Goal: Task Accomplishment & Management: Use online tool/utility

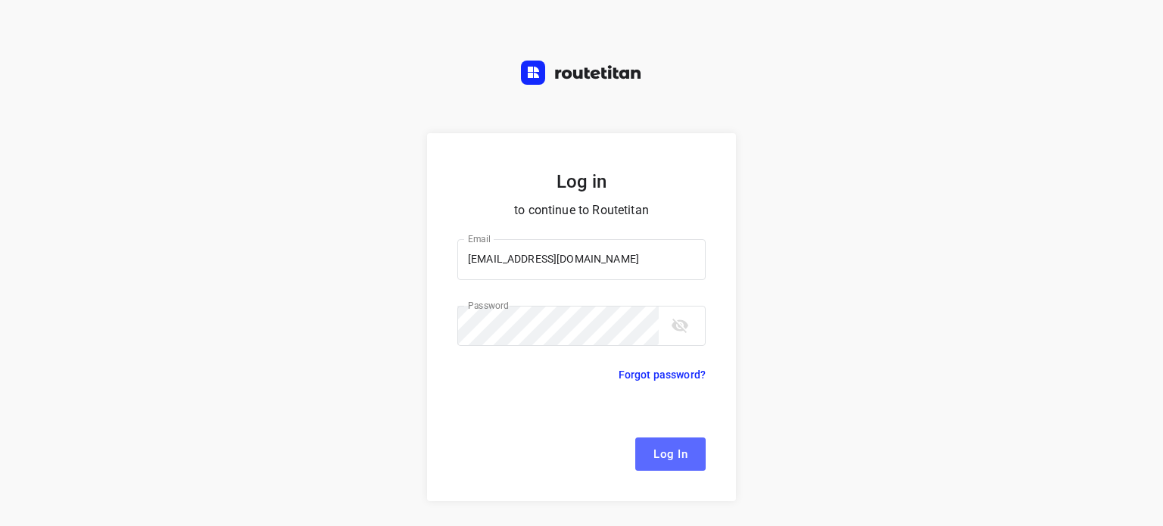
click at [663, 439] on button "Log In" at bounding box center [671, 454] width 70 height 33
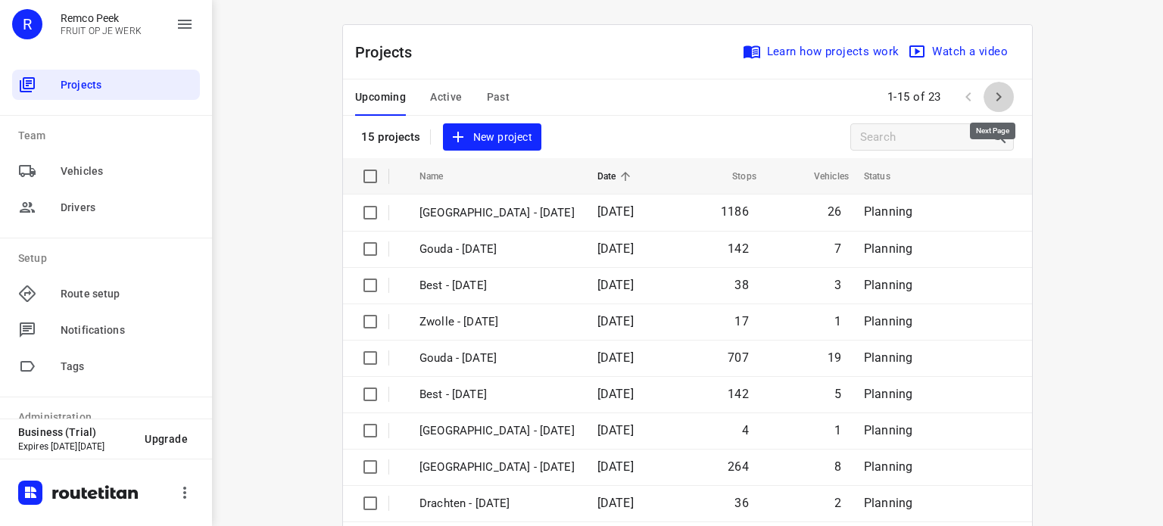
click at [996, 98] on icon "button" at bounding box center [999, 97] width 18 height 18
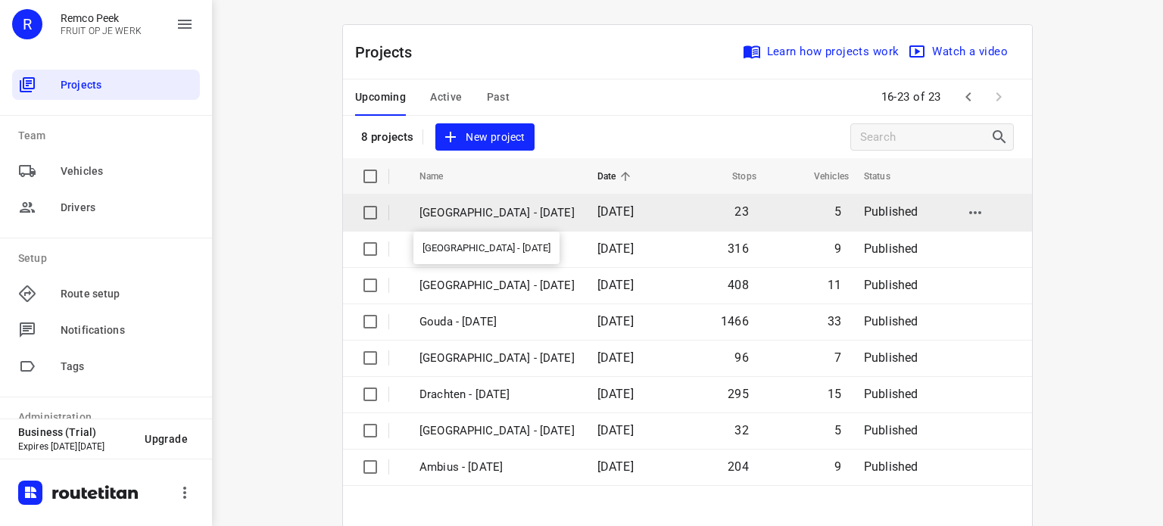
click at [489, 211] on p "[GEOGRAPHIC_DATA] - [DATE]" at bounding box center [497, 213] width 155 height 17
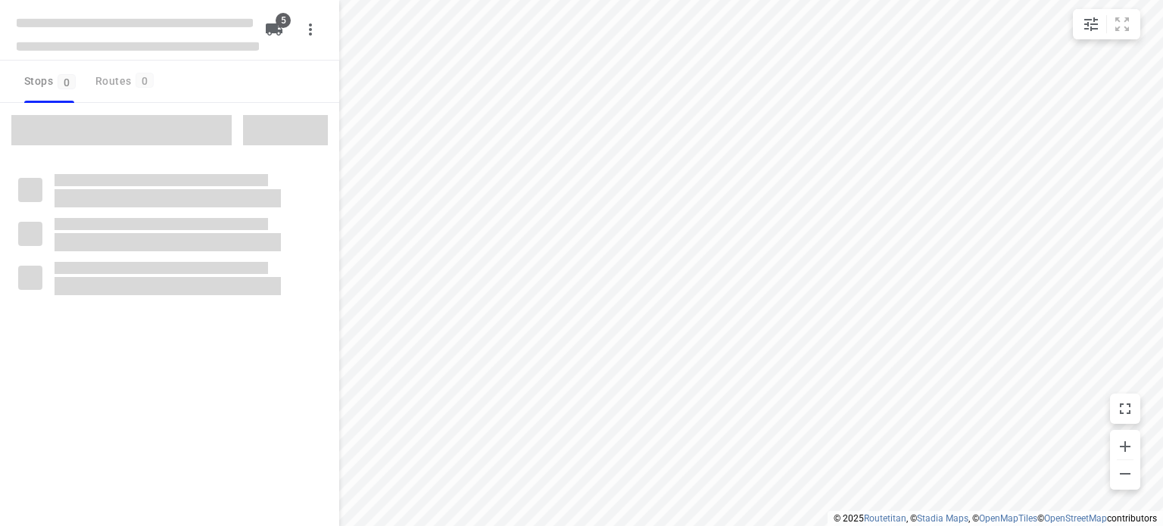
checkbox input "true"
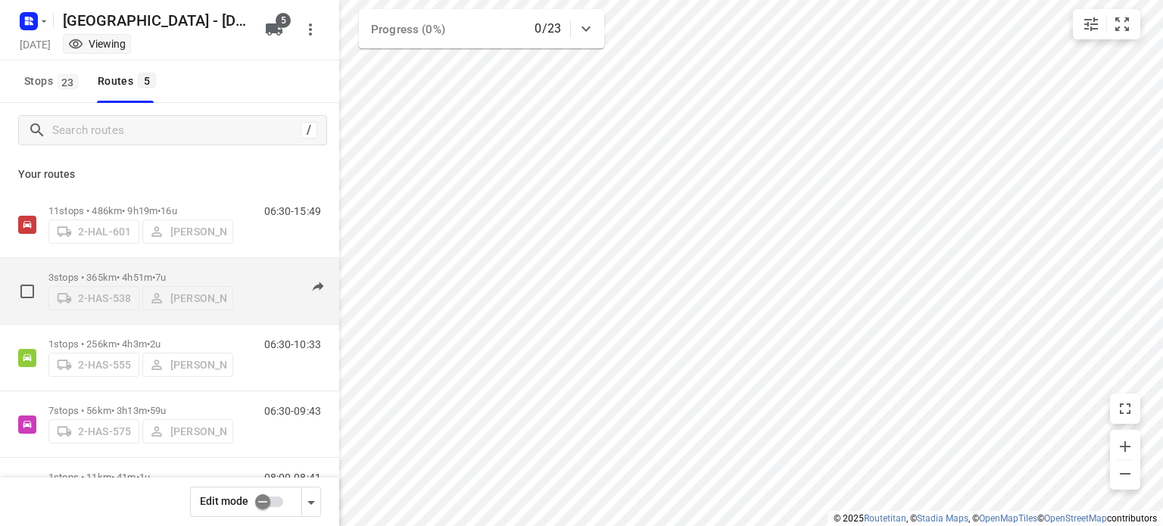
click at [112, 275] on p "3 stops • 365km • 4h51m • 7u" at bounding box center [140, 277] width 185 height 11
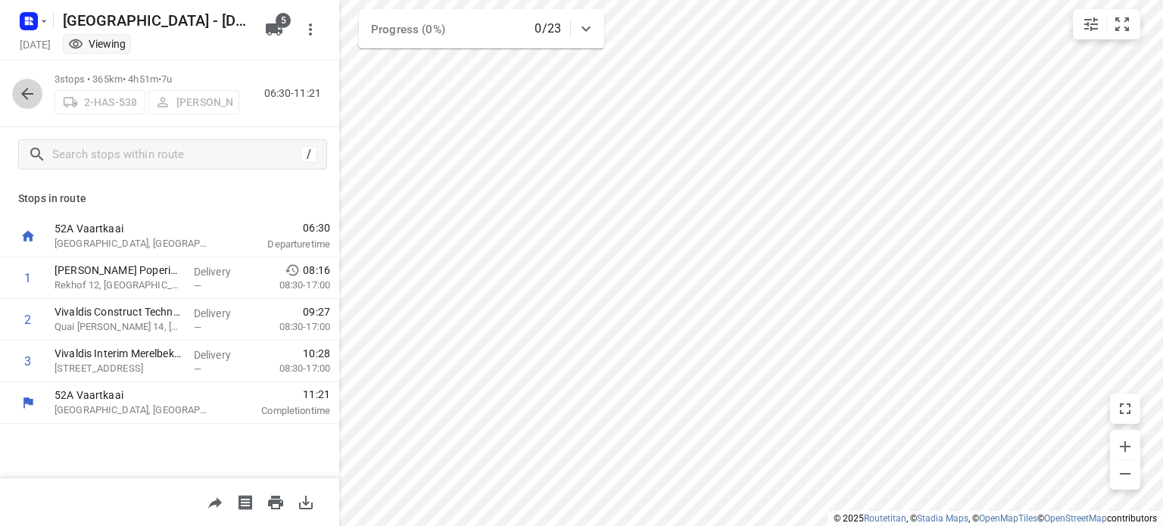
click at [26, 91] on icon "button" at bounding box center [27, 94] width 18 height 18
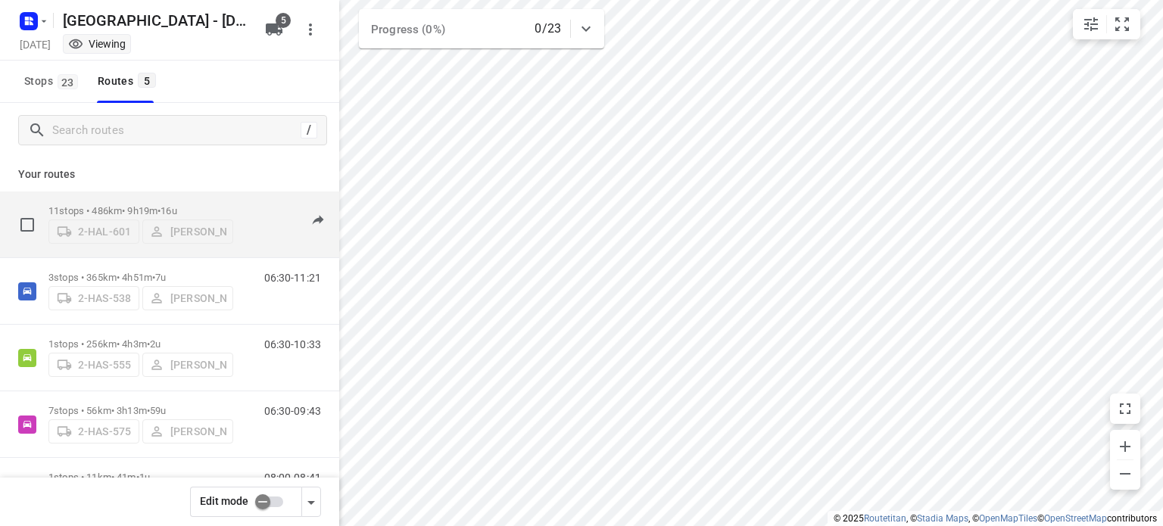
click at [133, 198] on div "11 stops • 486km • 9h19m • 16u 2-HAL-601 [PERSON_NAME]" at bounding box center [140, 225] width 185 height 54
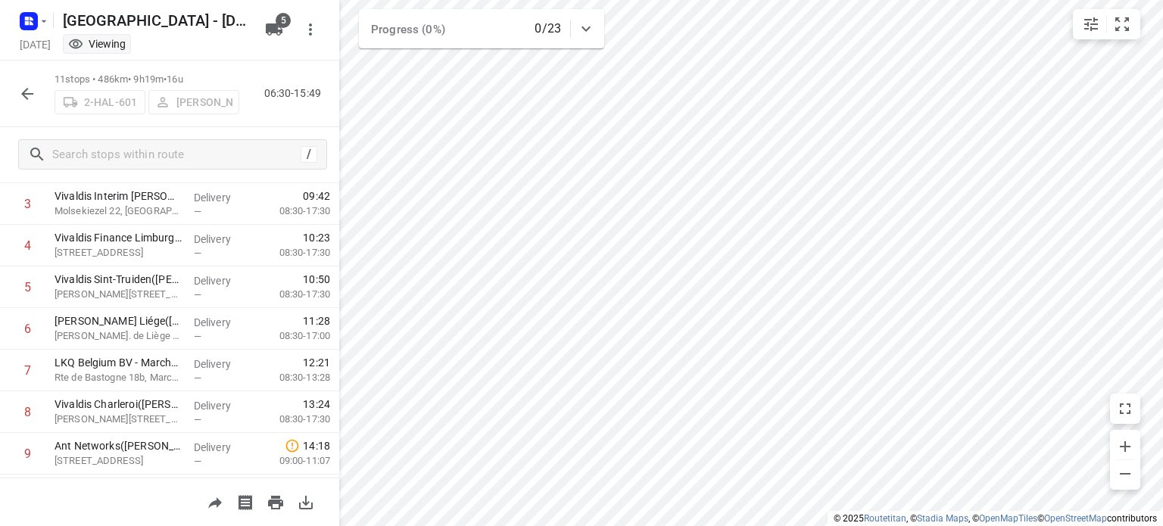
scroll to position [36, 0]
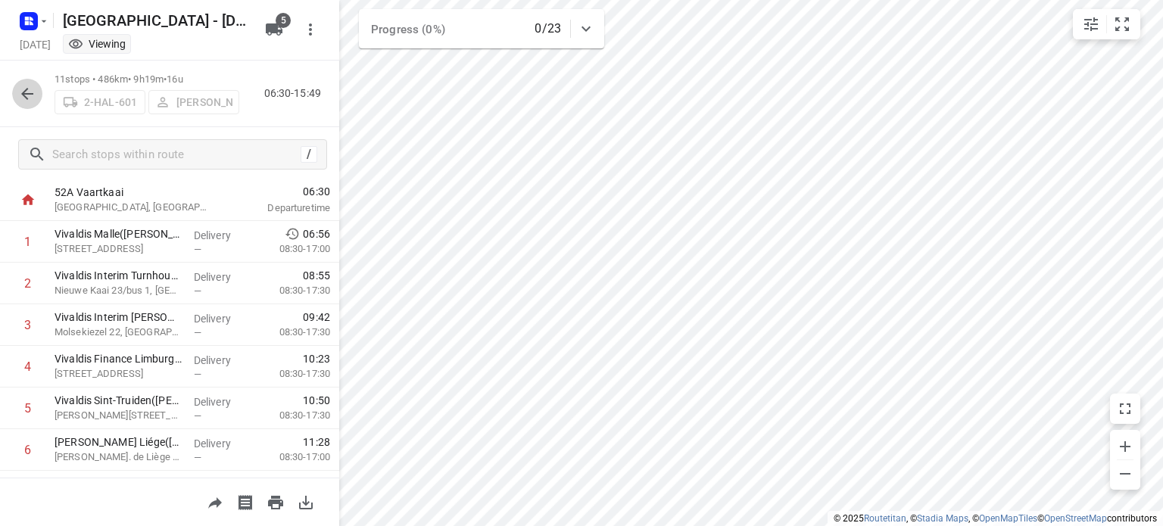
click at [23, 92] on icon "button" at bounding box center [27, 94] width 12 height 12
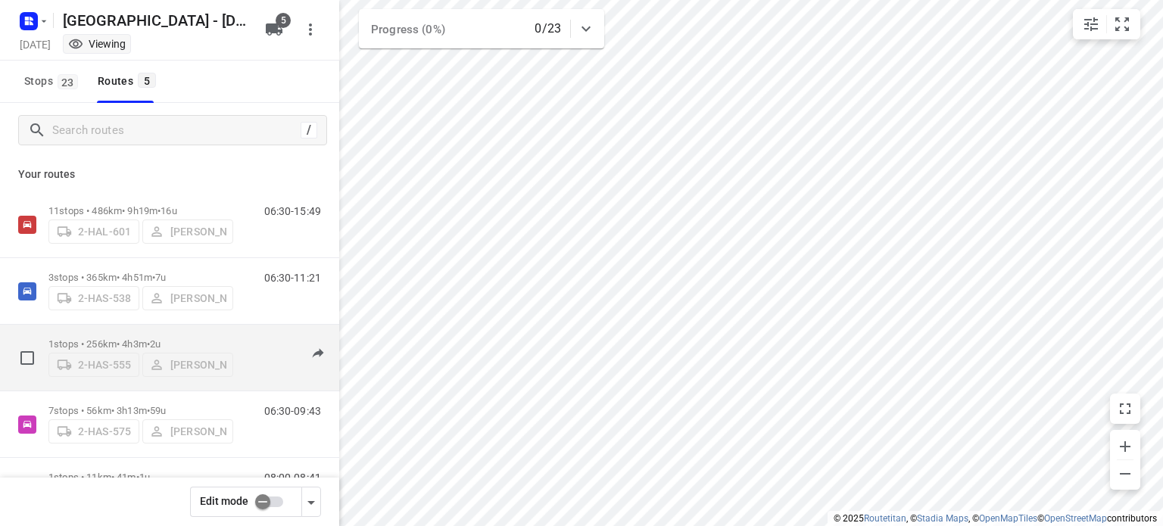
click at [118, 340] on p "1 stops • 256km • 4h3m • 2u" at bounding box center [140, 344] width 185 height 11
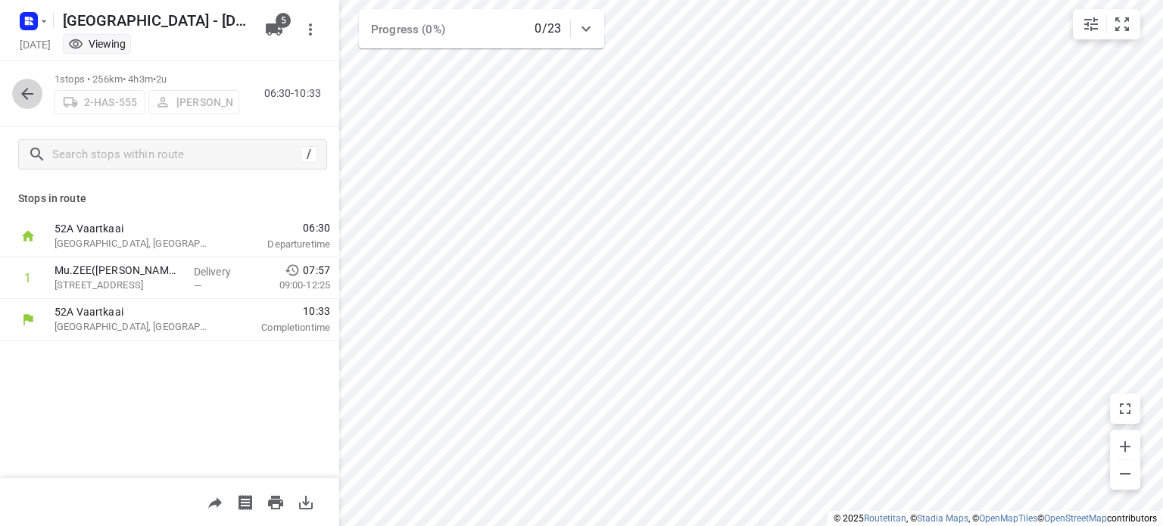
click at [26, 97] on icon "button" at bounding box center [27, 94] width 12 height 12
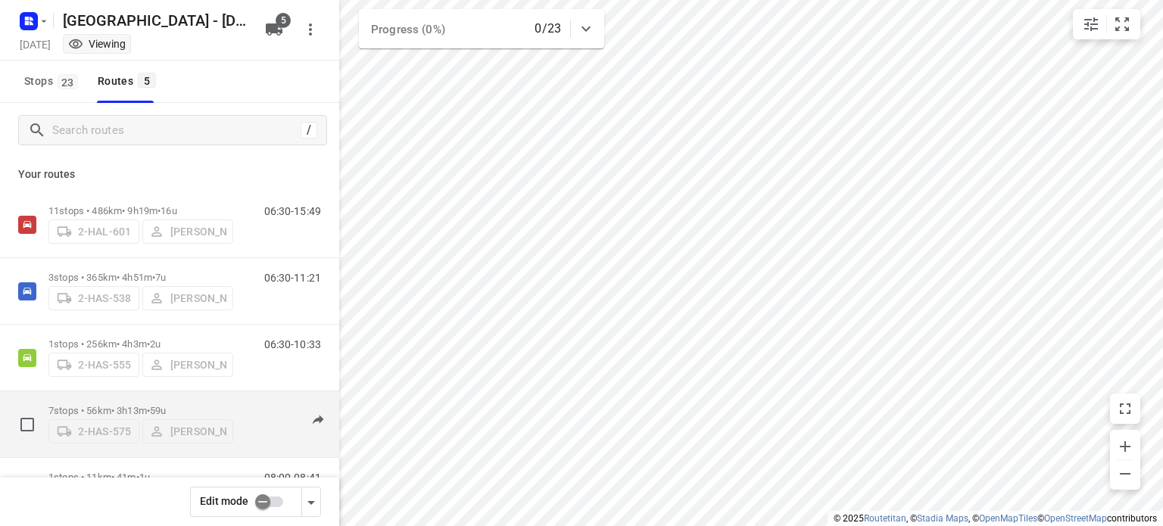
click at [106, 405] on p "7 stops • 56km • 3h13m • 59u" at bounding box center [140, 410] width 185 height 11
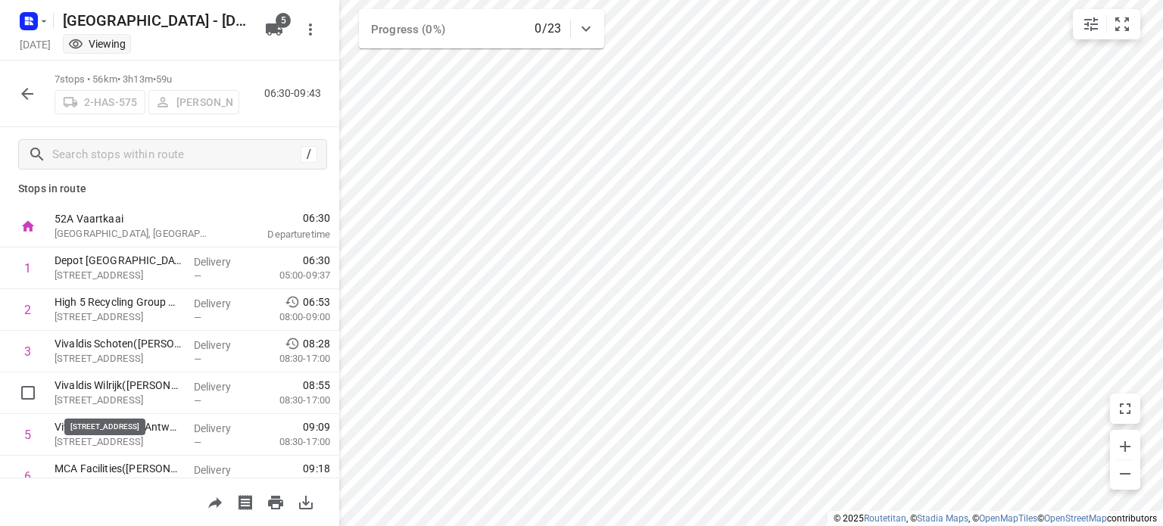
scroll to position [9, 0]
click at [27, 102] on button "button" at bounding box center [27, 94] width 30 height 30
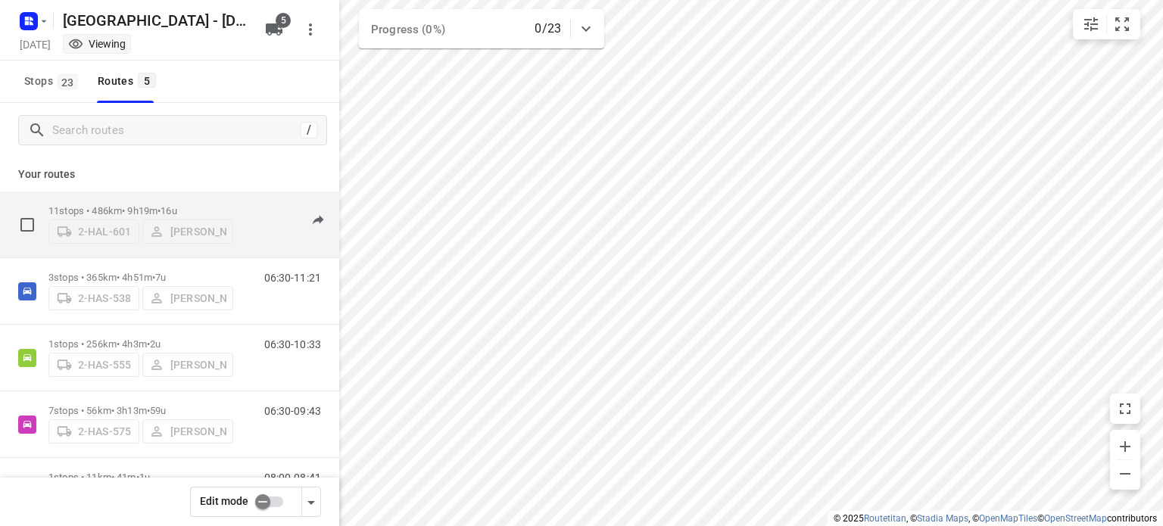
click at [117, 198] on div "11 stops • 486km • 9h19m • 16u 2-HAL-601 [PERSON_NAME]" at bounding box center [140, 225] width 185 height 54
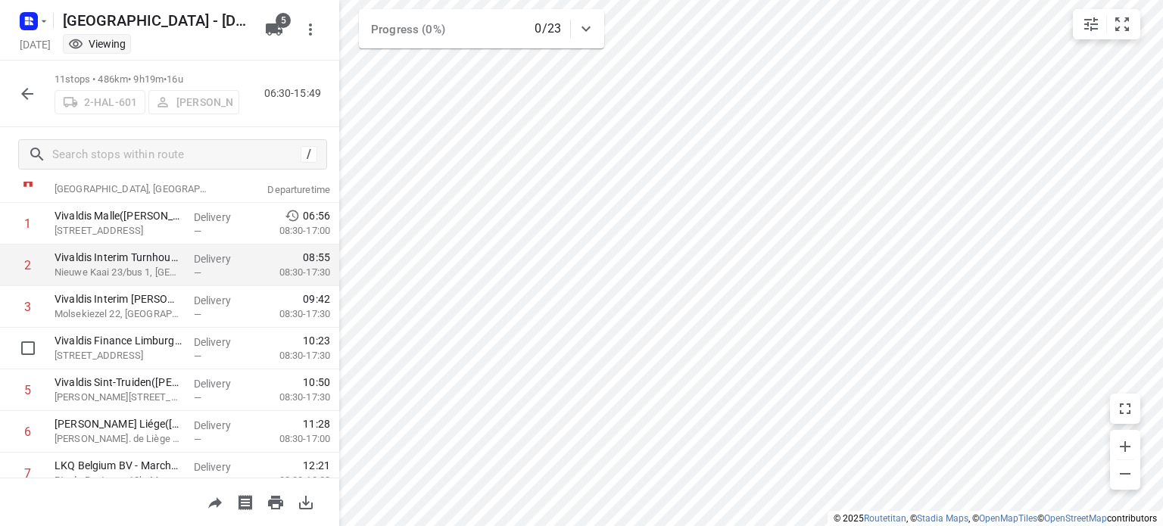
scroll to position [0, 0]
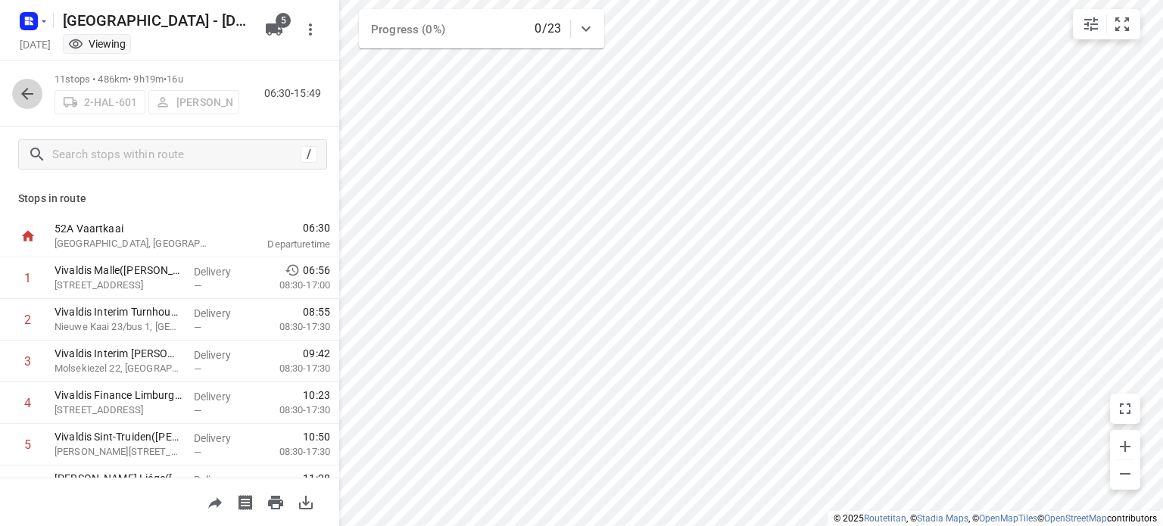
click at [24, 95] on icon "button" at bounding box center [27, 94] width 12 height 12
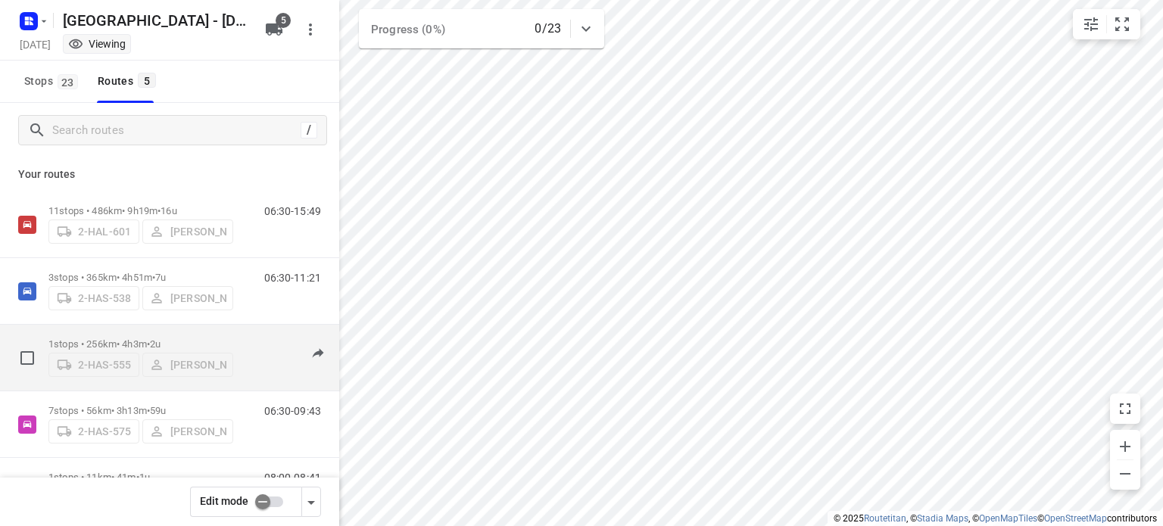
scroll to position [61, 0]
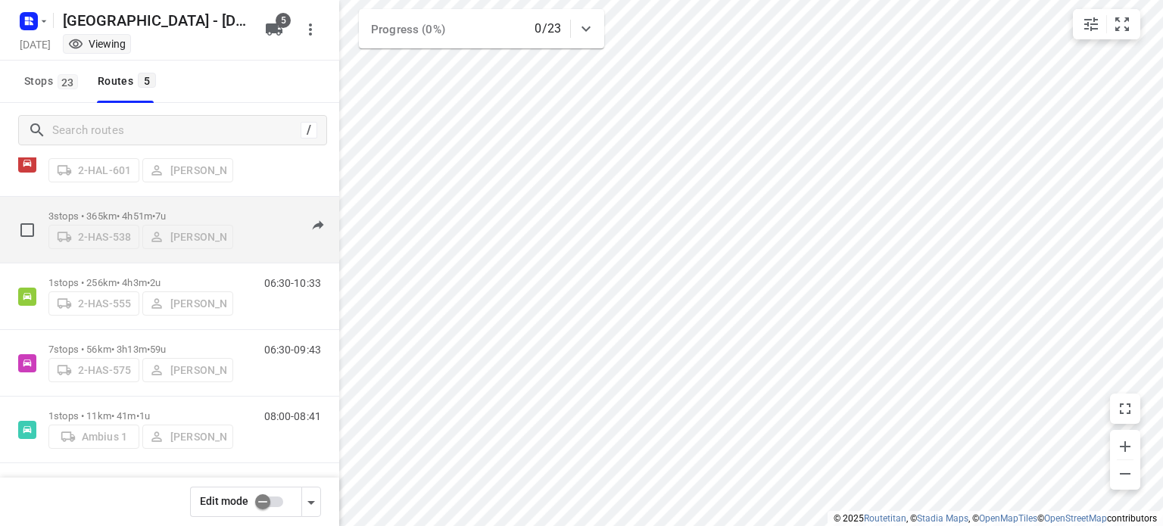
click at [114, 211] on p "3 stops • 365km • 4h51m • 7u" at bounding box center [140, 216] width 185 height 11
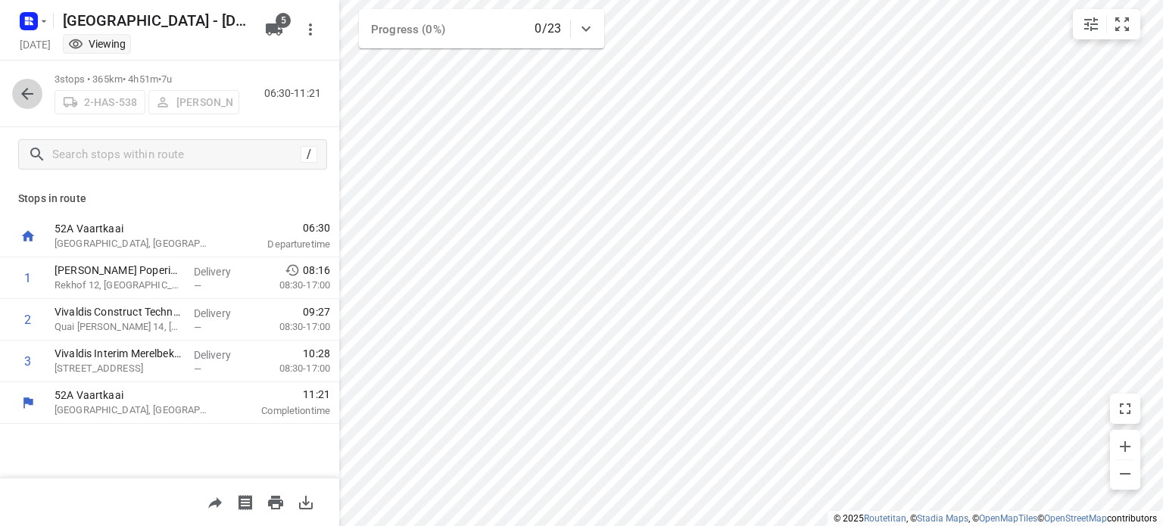
click at [23, 92] on icon "button" at bounding box center [27, 94] width 12 height 12
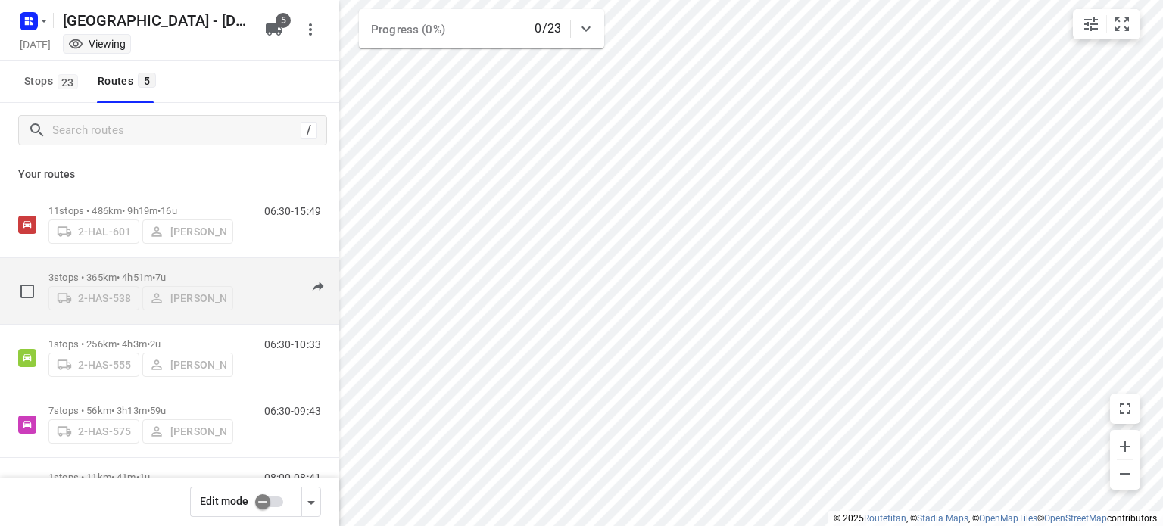
click at [98, 272] on p "3 stops • 365km • 4h51m • 7u" at bounding box center [140, 277] width 185 height 11
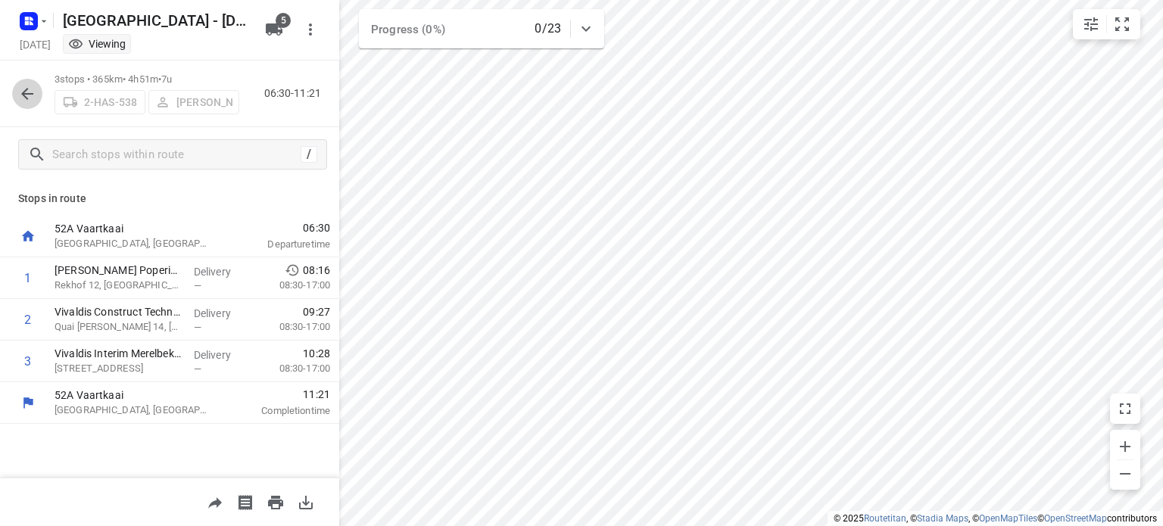
click at [22, 85] on icon "button" at bounding box center [27, 94] width 18 height 18
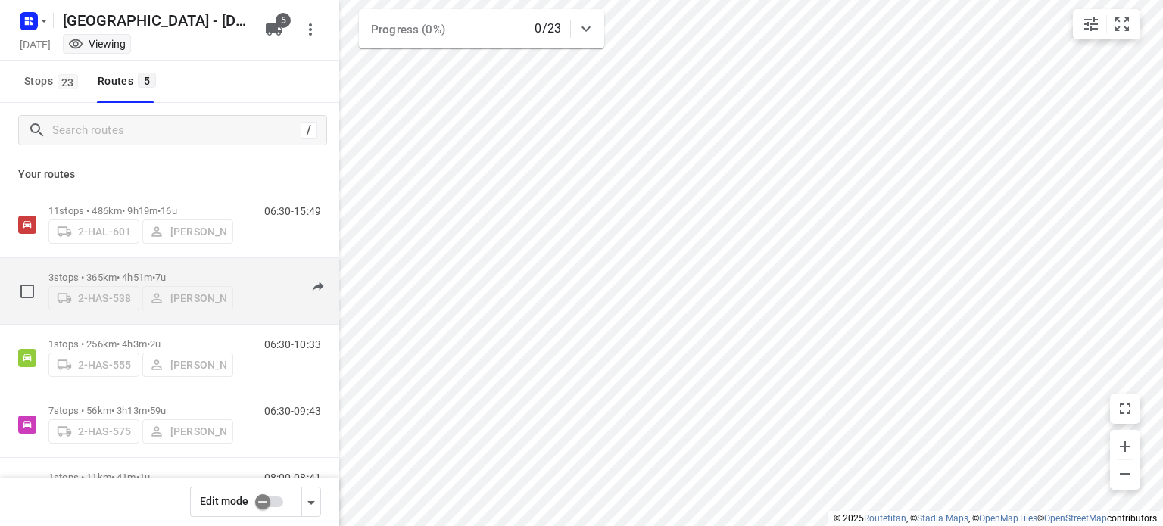
click at [133, 278] on p "3 stops • 365km • 4h51m • 7u" at bounding box center [140, 277] width 185 height 11
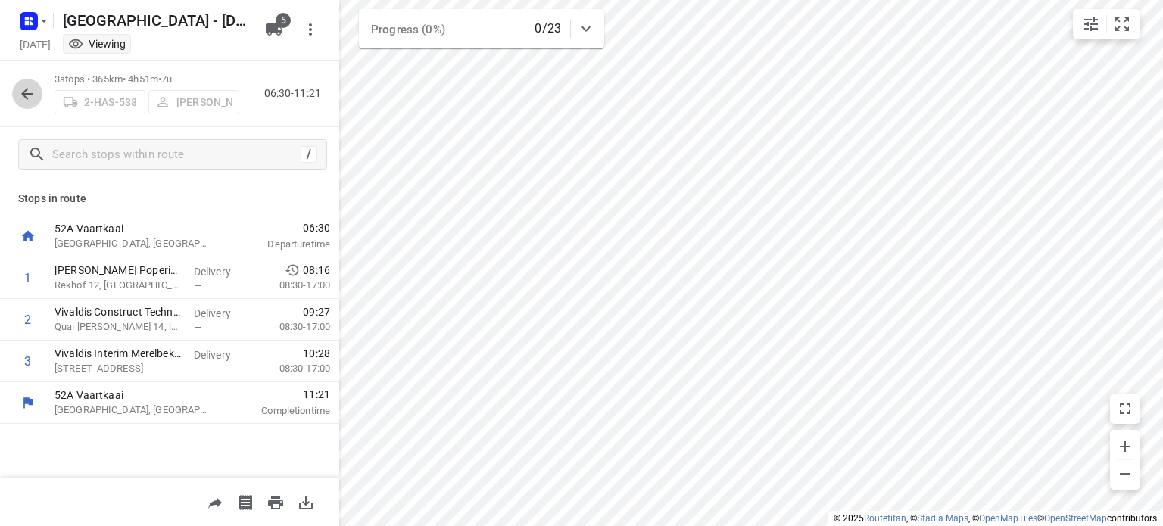
click at [24, 96] on icon "button" at bounding box center [27, 94] width 12 height 12
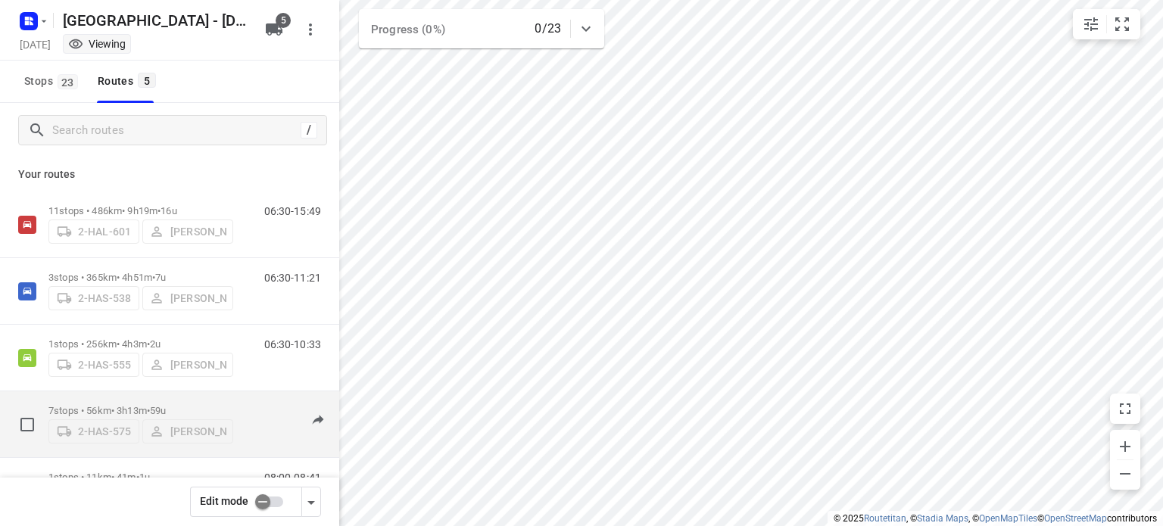
click at [98, 408] on p "7 stops • 56km • 3h13m • 59u" at bounding box center [140, 410] width 185 height 11
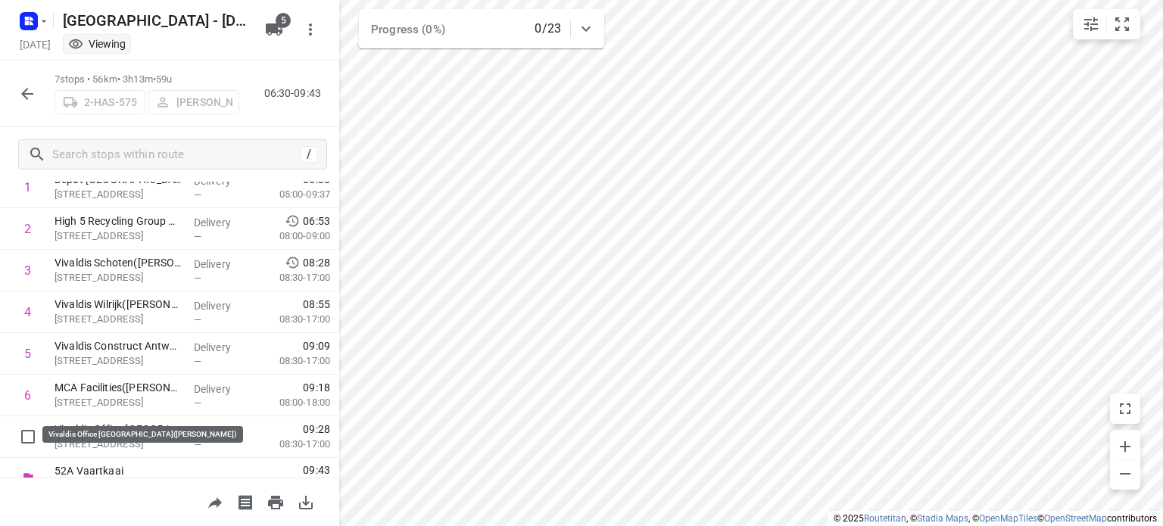
scroll to position [112, 0]
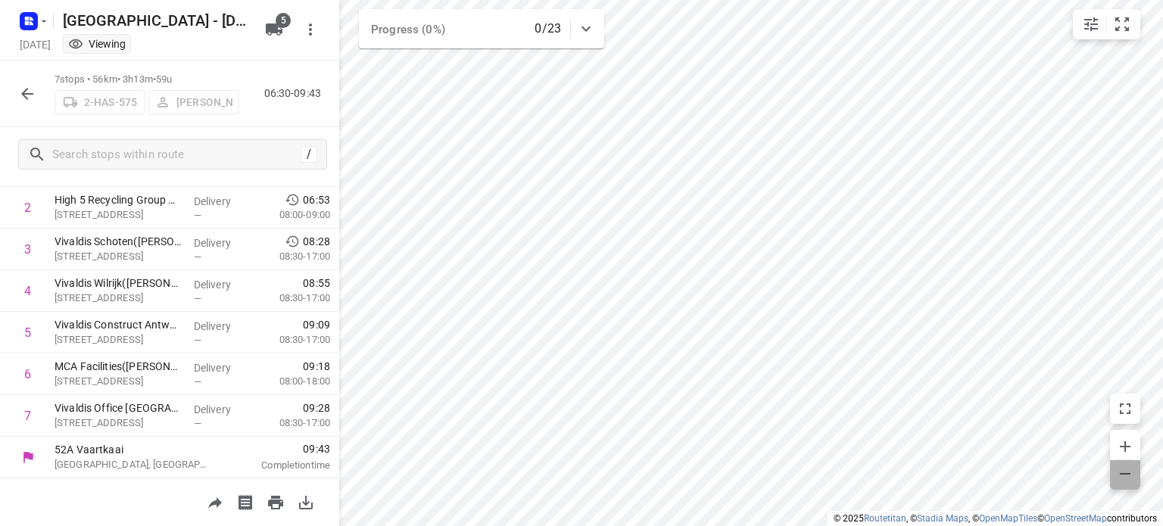
click at [1127, 475] on icon "button" at bounding box center [1125, 474] width 18 height 18
click at [1120, 439] on icon "button" at bounding box center [1125, 447] width 18 height 18
click at [1123, 441] on icon "button" at bounding box center [1125, 447] width 18 height 18
click at [274, 27] on icon "button" at bounding box center [274, 29] width 17 height 12
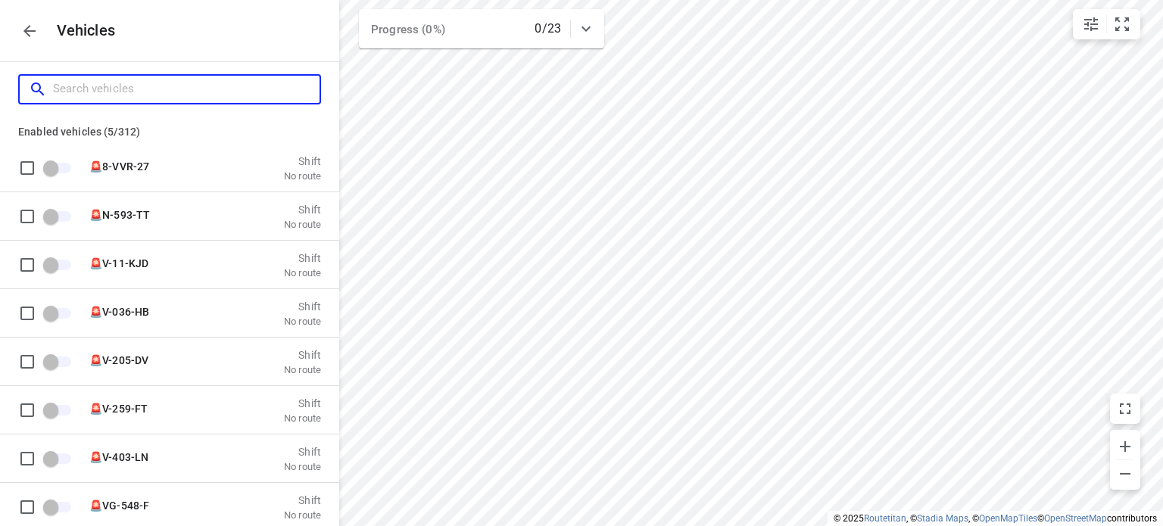
click at [70, 86] on input "Search vehicles" at bounding box center [186, 88] width 267 height 23
type input "2"
checkbox input "true"
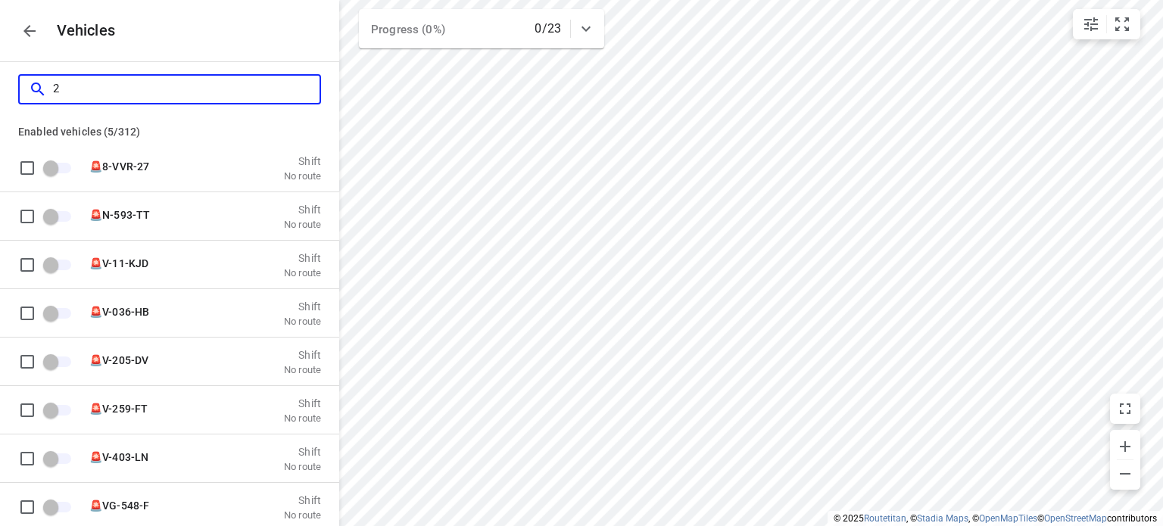
checkbox input "true"
checkbox input "false"
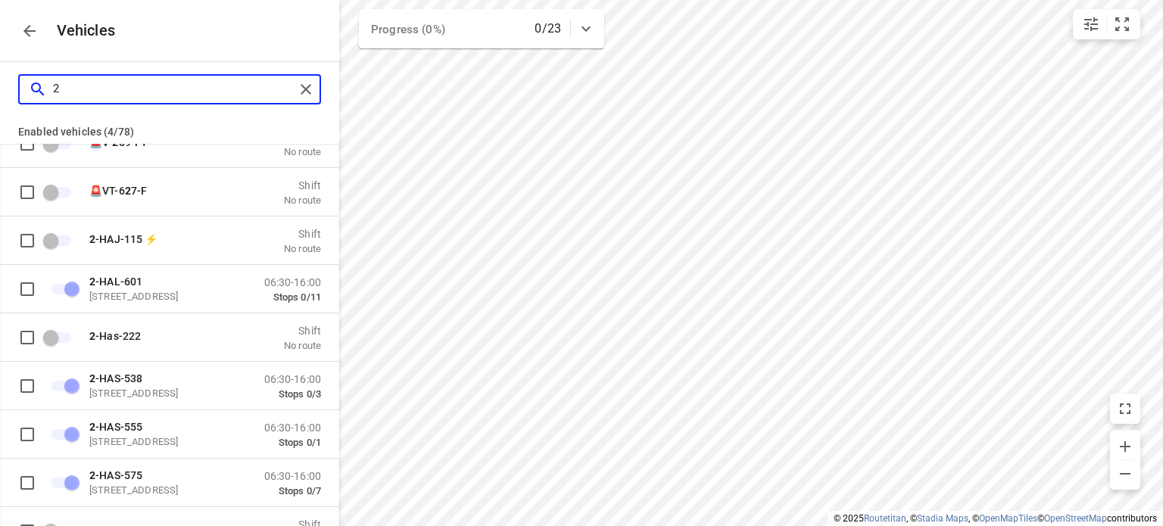
scroll to position [120, 0]
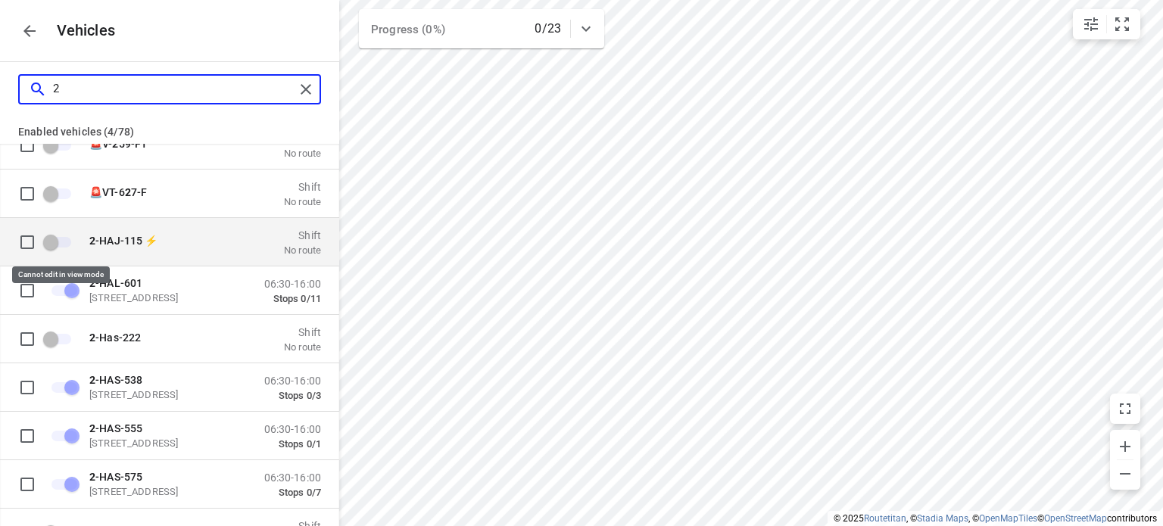
type input "2"
click at [47, 240] on span "grid" at bounding box center [58, 241] width 26 height 11
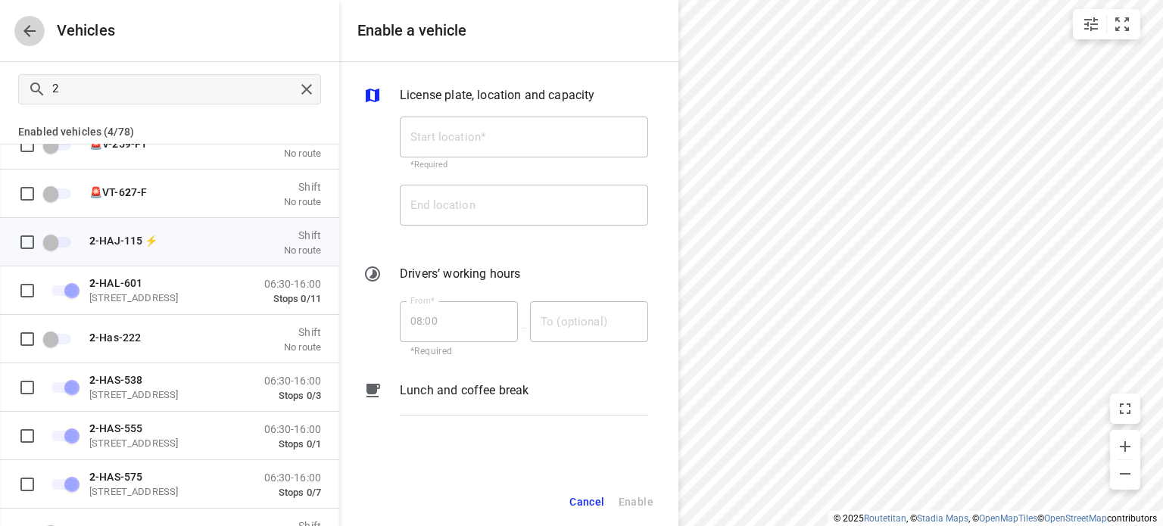
click at [35, 32] on icon "button" at bounding box center [29, 31] width 18 height 18
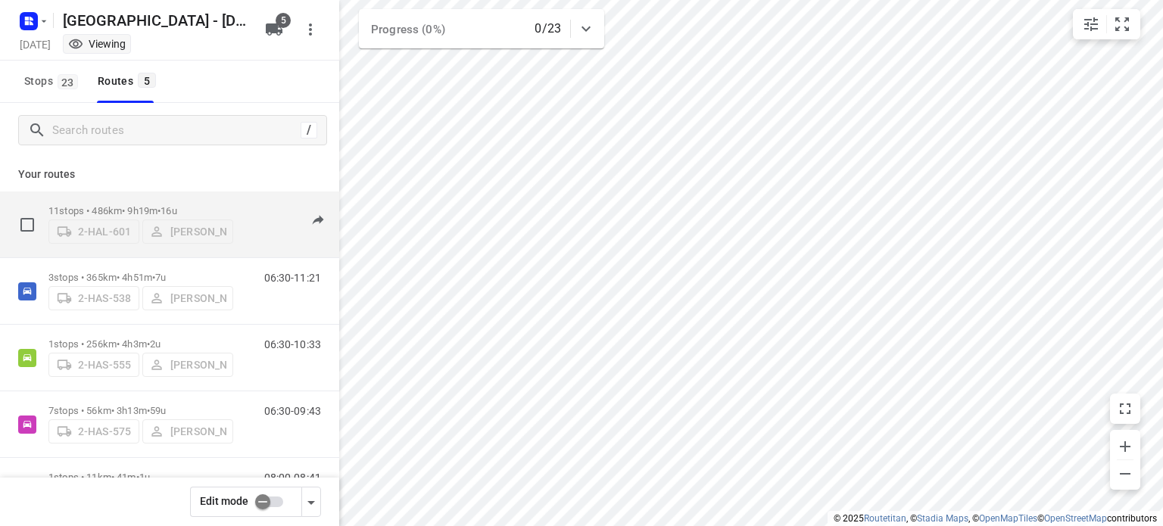
scroll to position [61, 0]
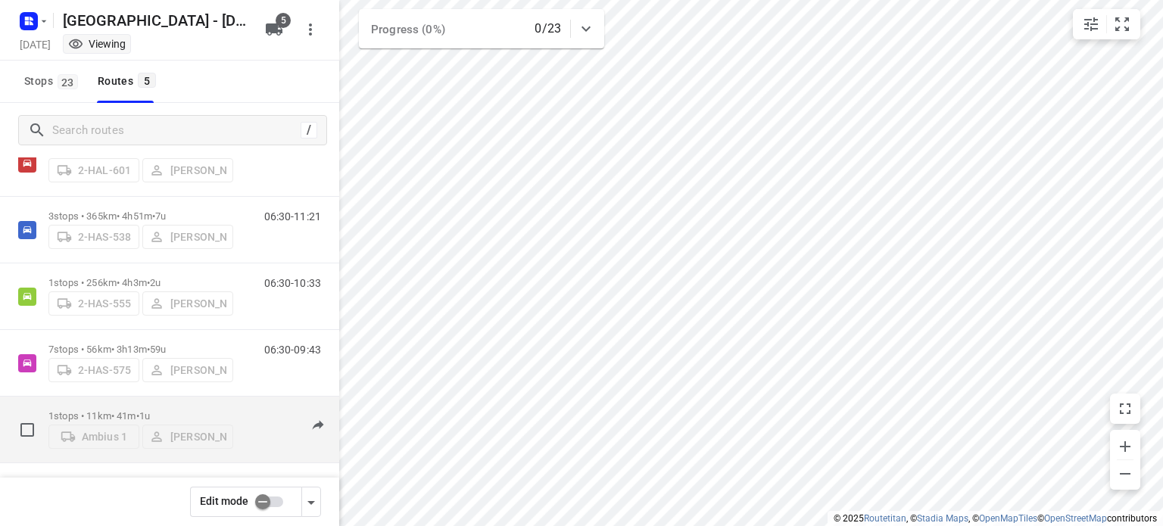
click at [115, 413] on p "1 stops • 11km • 41m • 1u" at bounding box center [140, 416] width 185 height 11
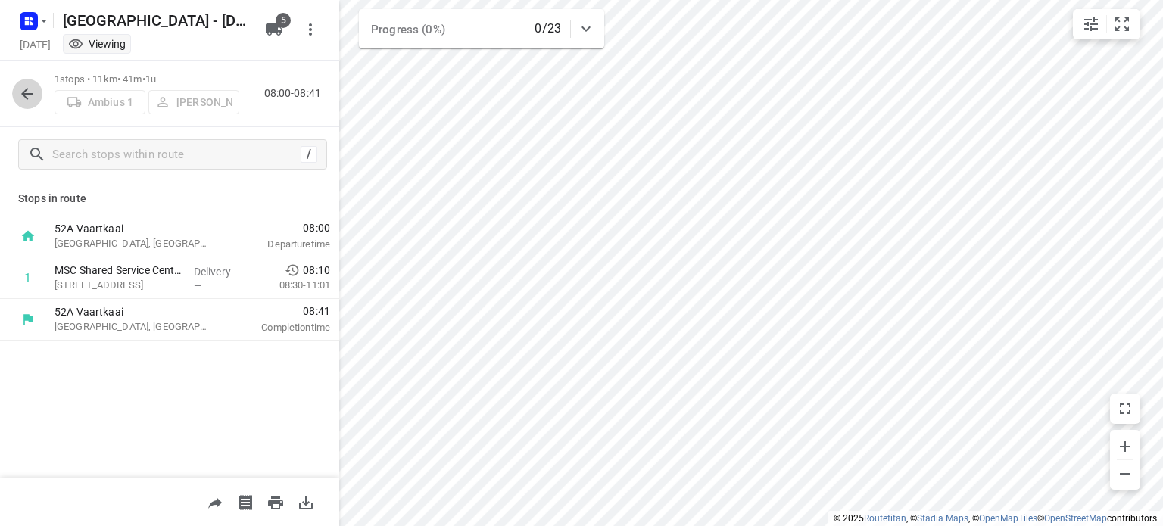
click at [22, 92] on icon "button" at bounding box center [27, 94] width 12 height 12
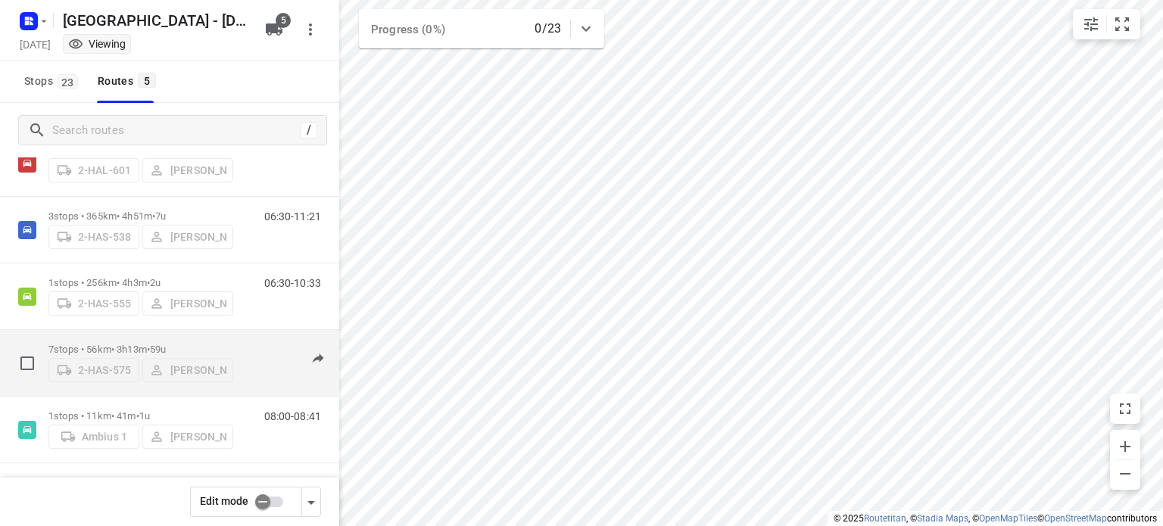
click at [111, 344] on p "7 stops • 56km • 3h13m • 59u" at bounding box center [140, 349] width 185 height 11
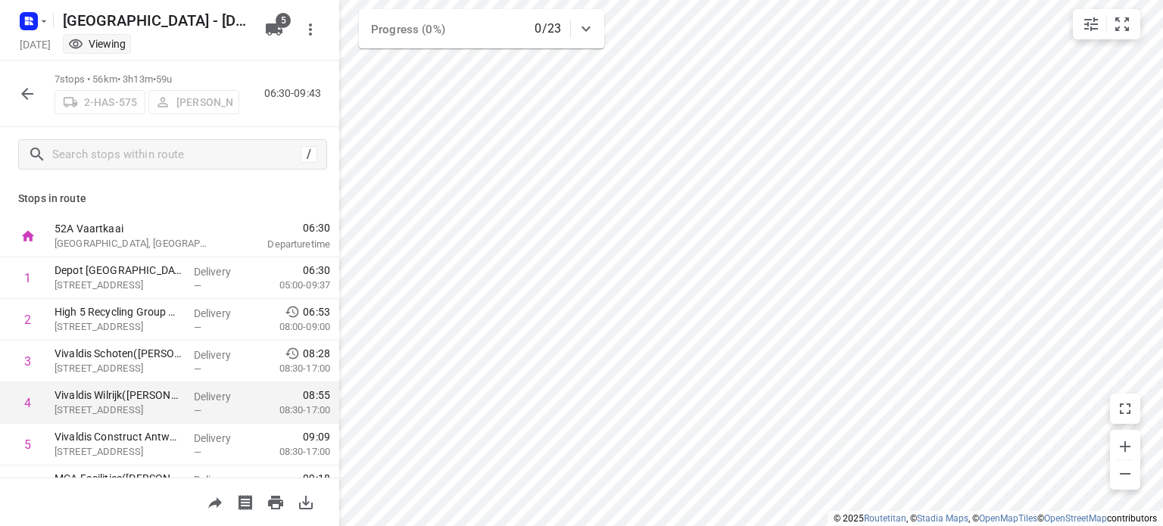
scroll to position [112, 0]
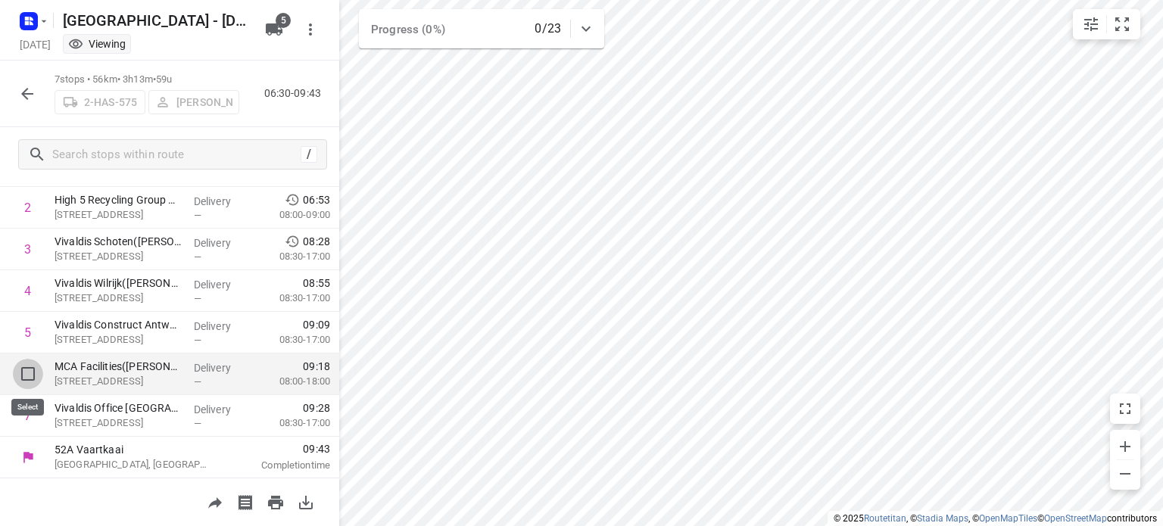
click at [31, 372] on input "checkbox" at bounding box center [28, 374] width 30 height 30
checkbox input "true"
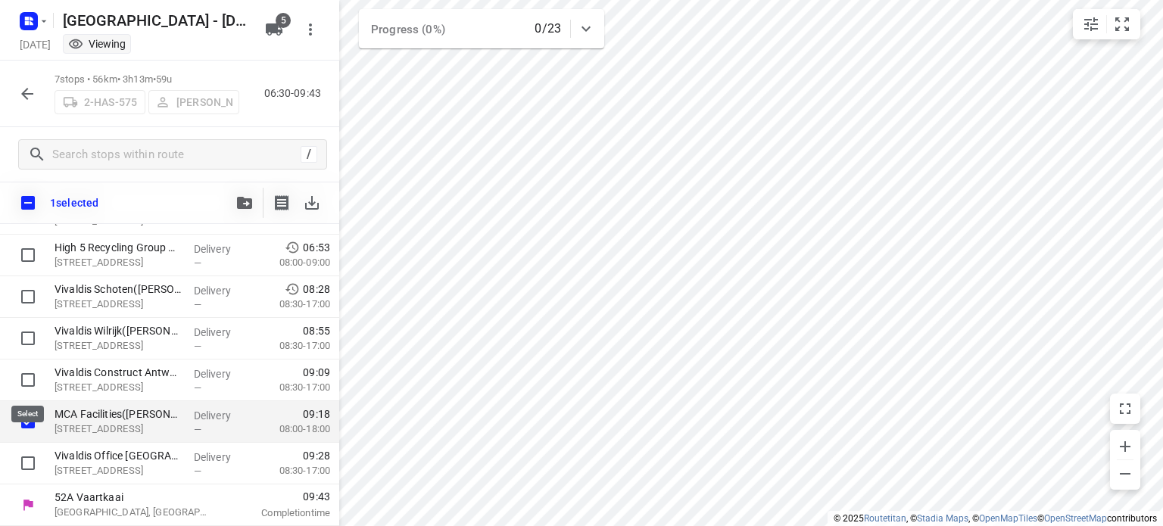
scroll to position [106, 0]
click at [236, 207] on span "button" at bounding box center [245, 203] width 18 height 12
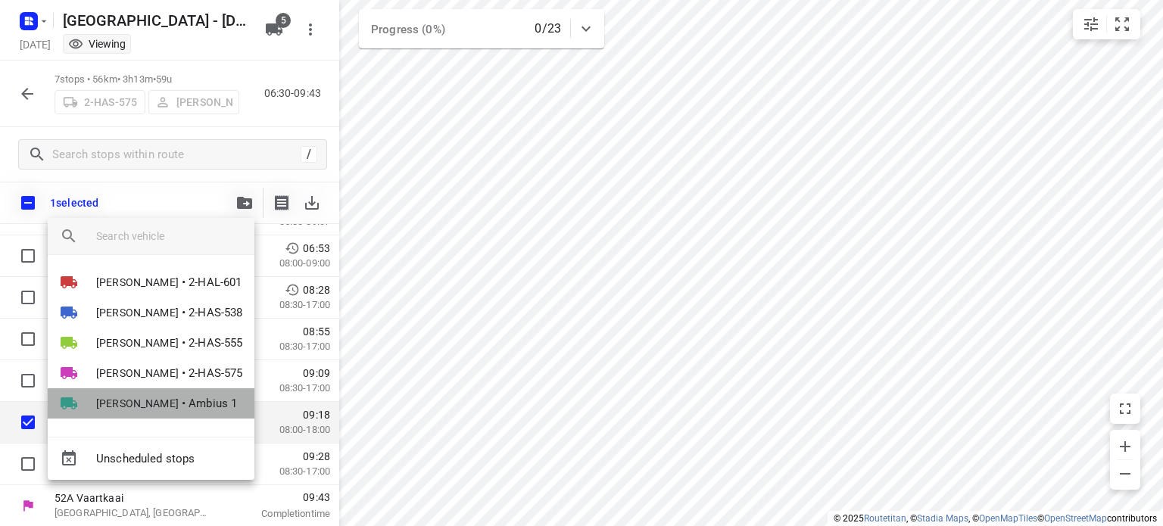
click at [145, 395] on li "[PERSON_NAME] 1" at bounding box center [151, 404] width 207 height 30
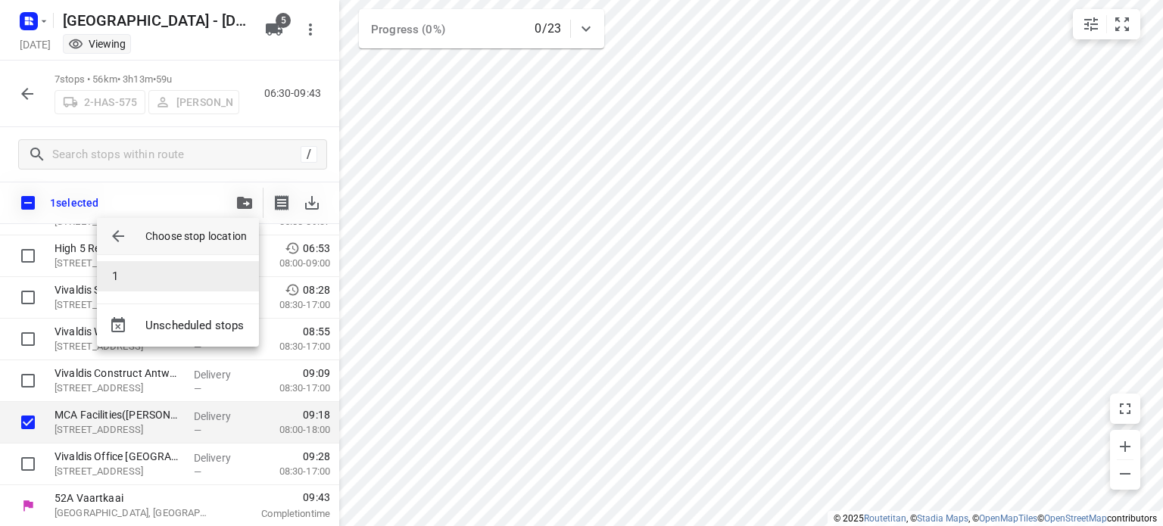
click at [166, 280] on li "1" at bounding box center [178, 276] width 162 height 30
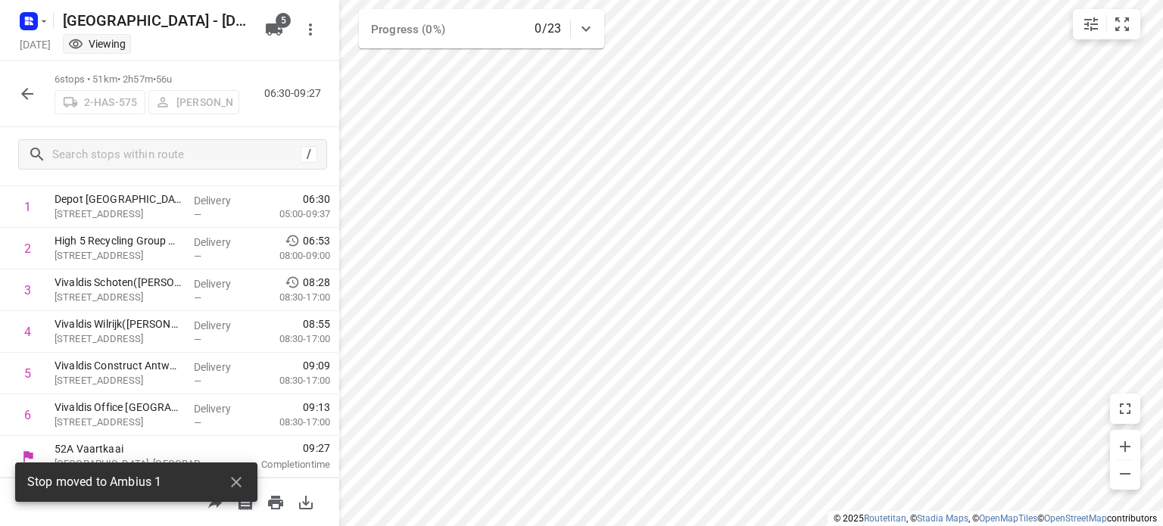
scroll to position [70, 0]
click at [30, 90] on icon "button" at bounding box center [27, 94] width 18 height 18
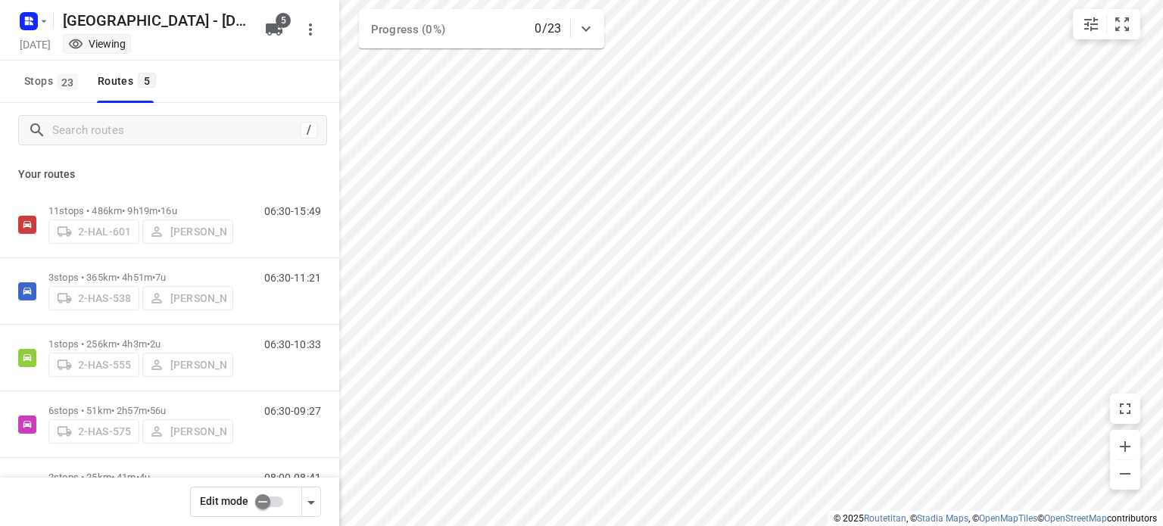
scroll to position [61, 0]
